Goal: Find specific page/section: Find specific page/section

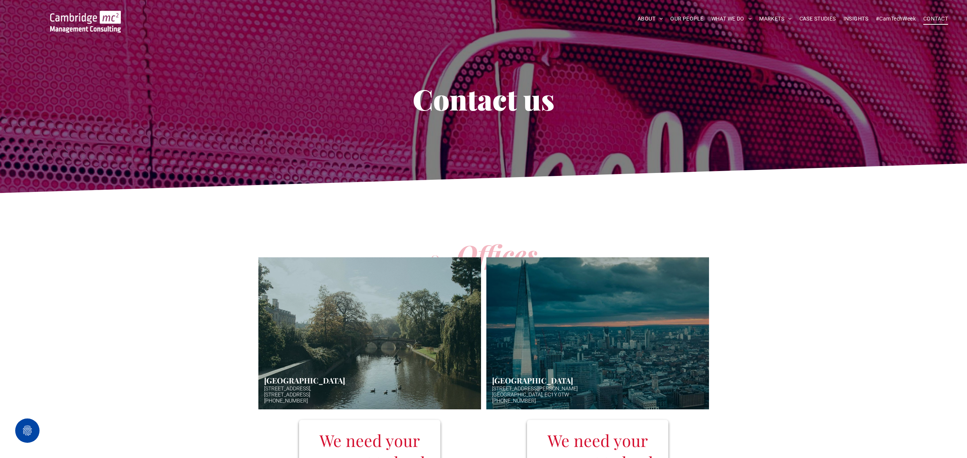
scroll to position [160, 0]
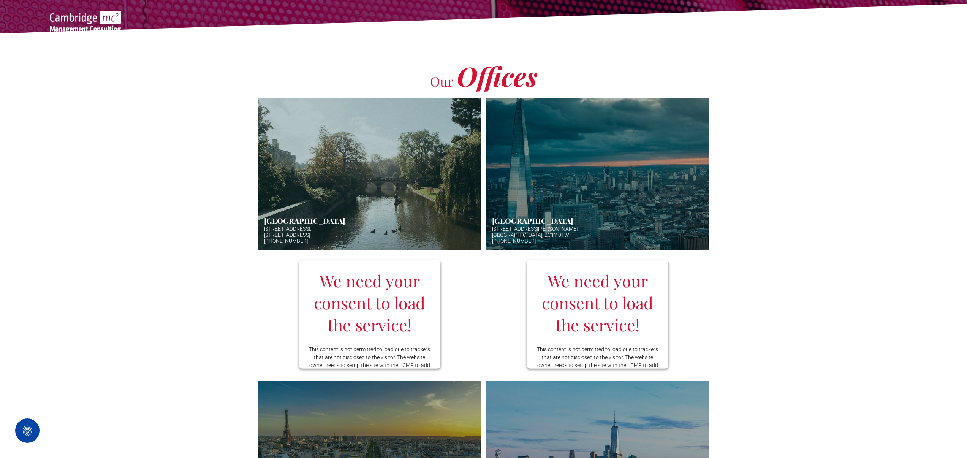
click at [602, 144] on link "Aerial photo of Tower Bridge, London. Thames snakes into distance. Hazy backgro…" at bounding box center [598, 173] width 236 height 161
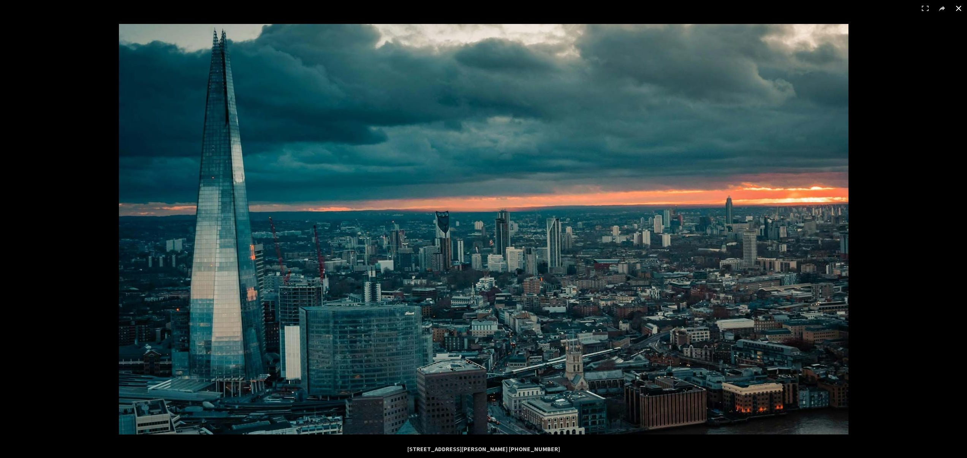
click at [964, 13] on button at bounding box center [959, 8] width 17 height 17
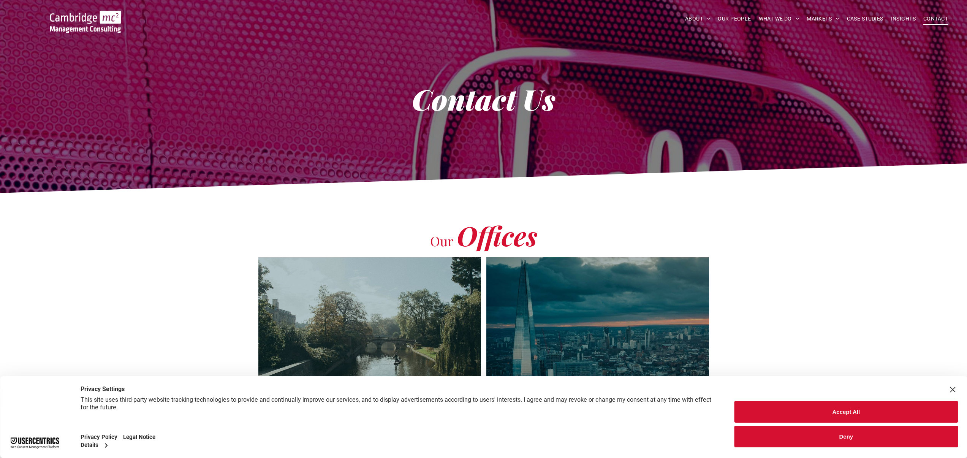
click at [791, 409] on button "Accept All" at bounding box center [847, 412] width 224 height 22
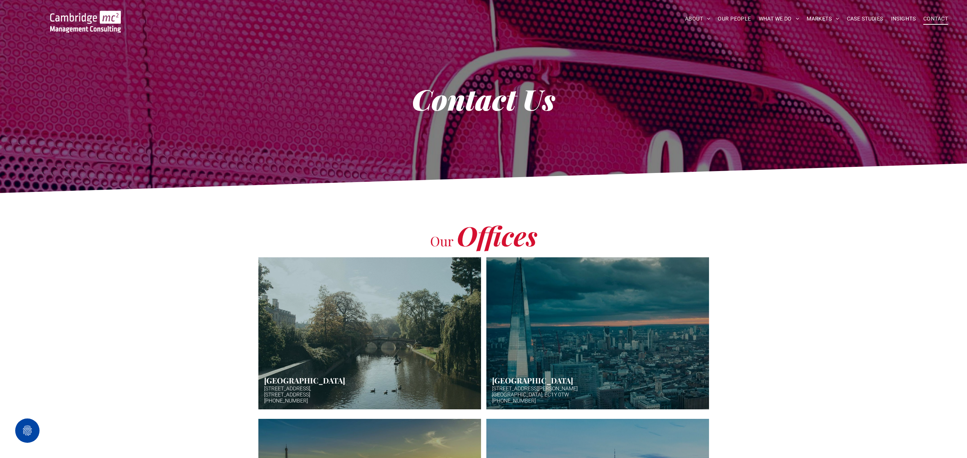
click at [633, 362] on link "Aerial photo of Tower Bridge, London. Thames snakes into distance. Hazy backgro…" at bounding box center [598, 333] width 236 height 161
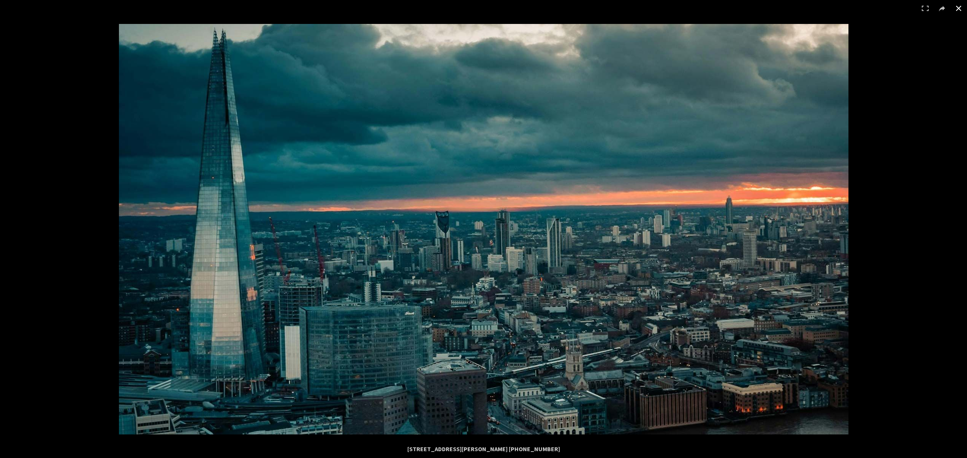
click at [893, 395] on div at bounding box center [602, 253] width 967 height 458
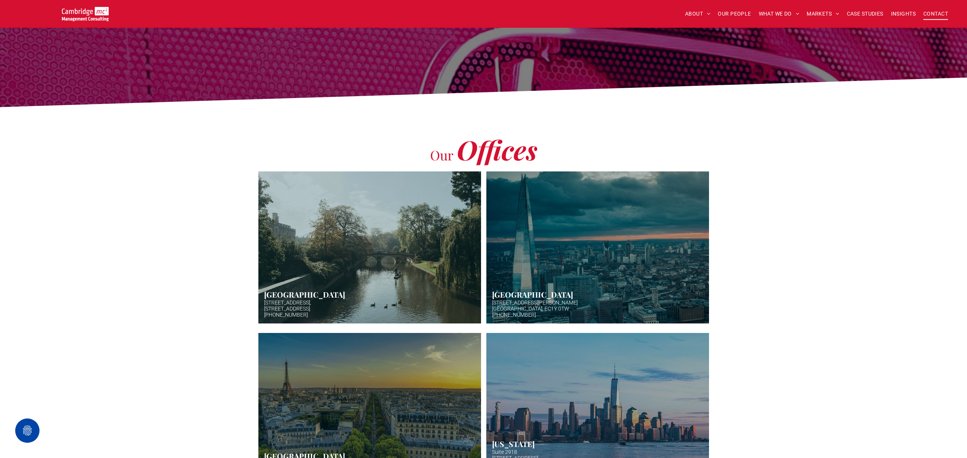
scroll to position [14, 0]
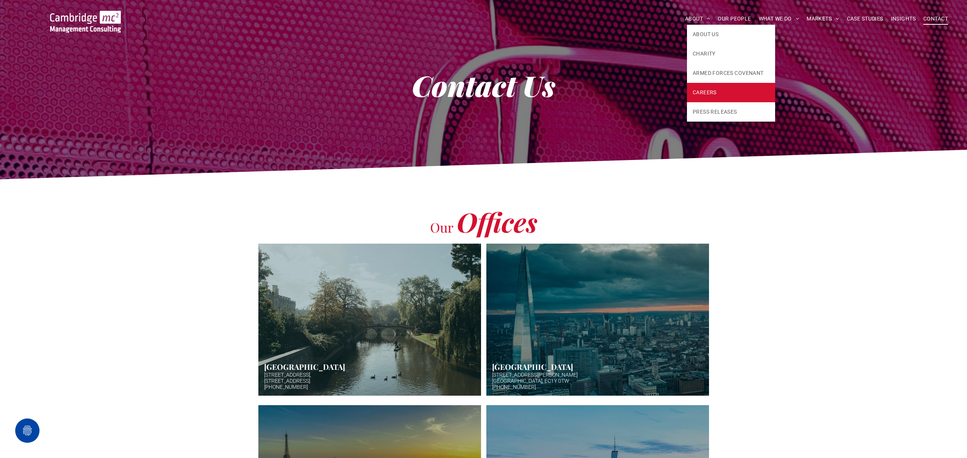
click at [708, 84] on link "CAREERS" at bounding box center [731, 92] width 88 height 19
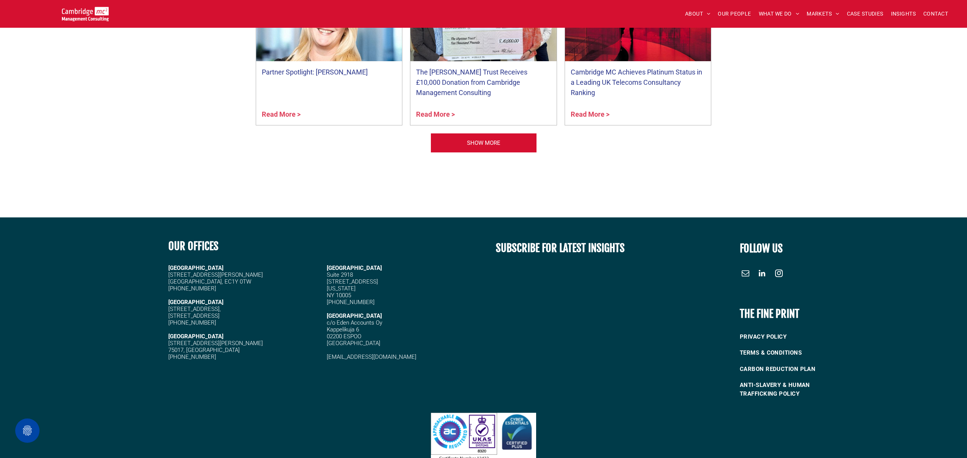
scroll to position [189, 0]
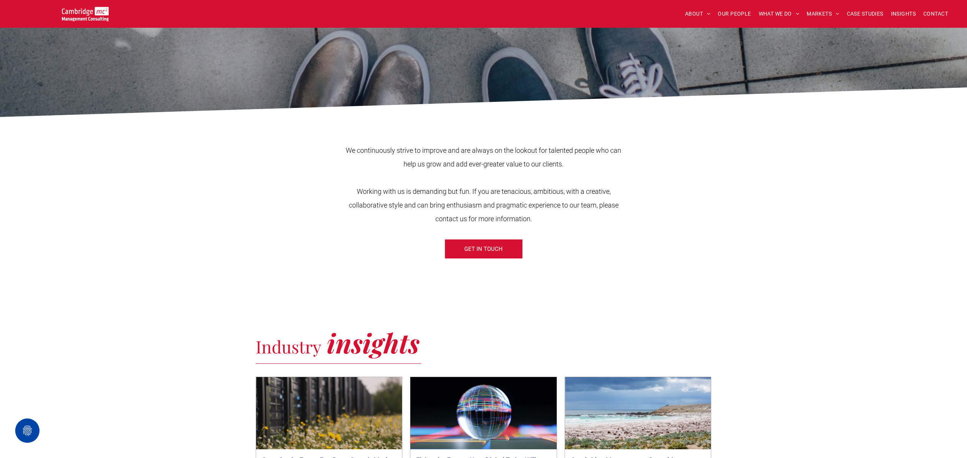
click at [495, 235] on div "We continuously strive to improve and are always on the lookout for talented pe…" at bounding box center [484, 191] width 456 height 141
click at [496, 241] on span "GET IN TOUCH" at bounding box center [484, 248] width 38 height 19
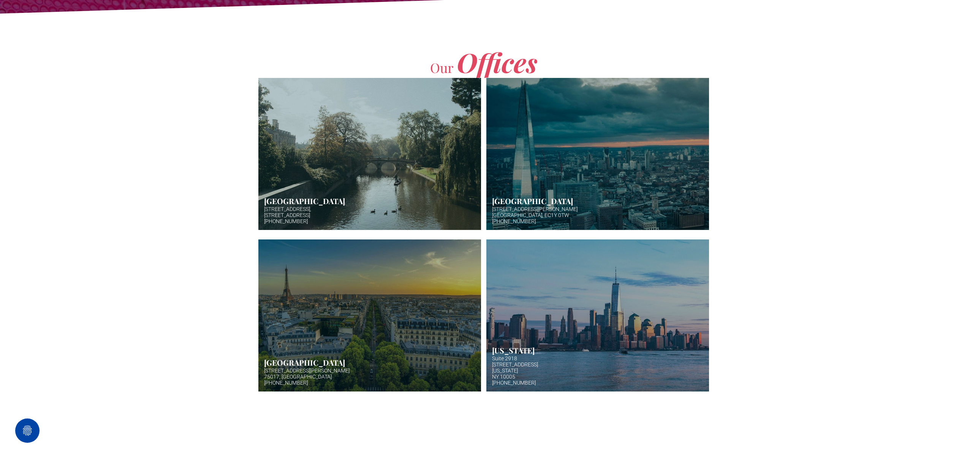
scroll to position [259, 0]
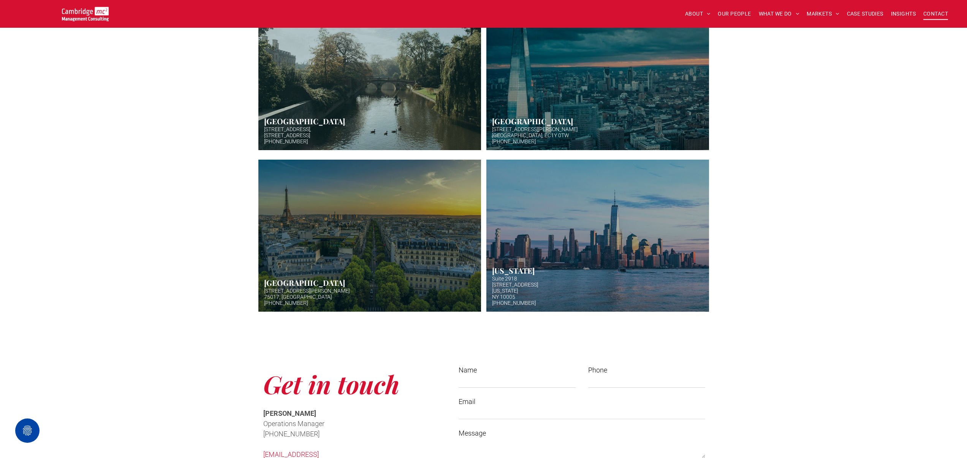
click at [589, 132] on link "Aerial photo of Tower Bridge, London. Thames snakes into distance. Hazy backgro…" at bounding box center [598, 74] width 236 height 161
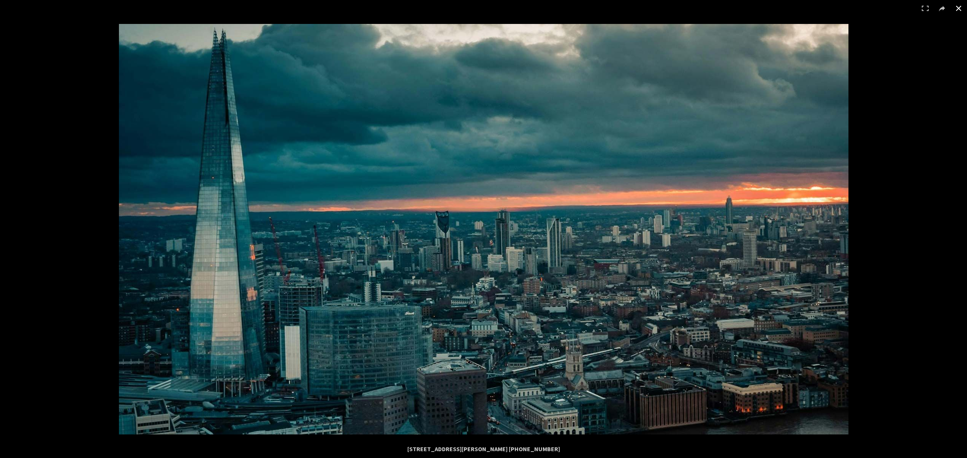
click at [907, 126] on div at bounding box center [602, 253] width 967 height 458
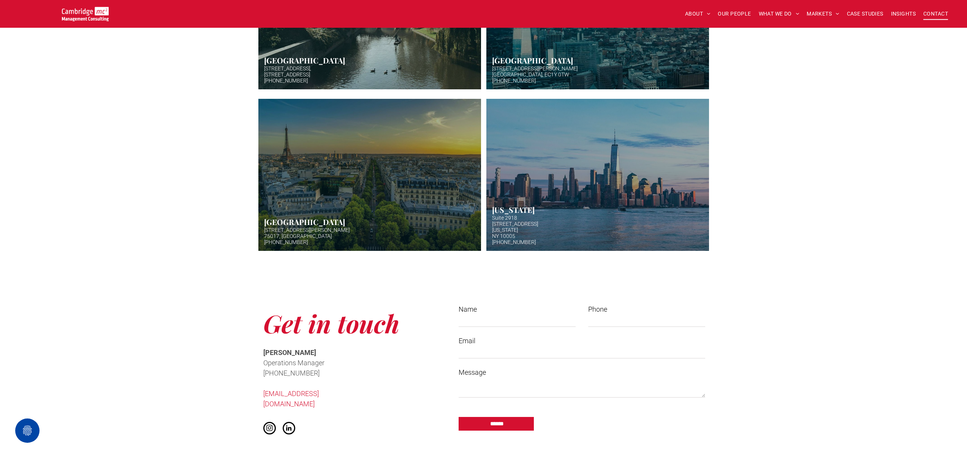
scroll to position [401, 0]
